Goal: Information Seeking & Learning: Learn about a topic

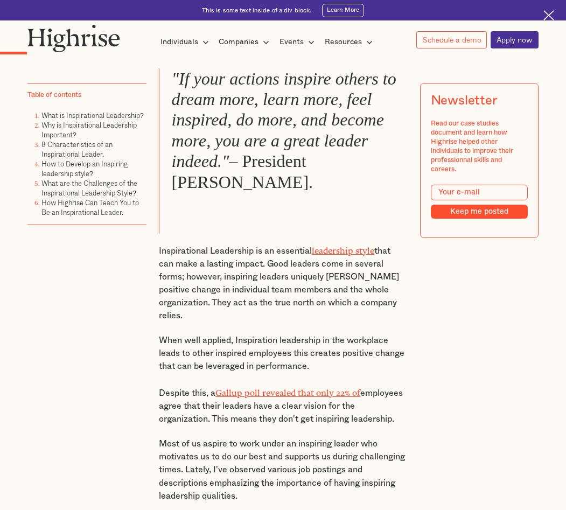
scroll to position [592, 0]
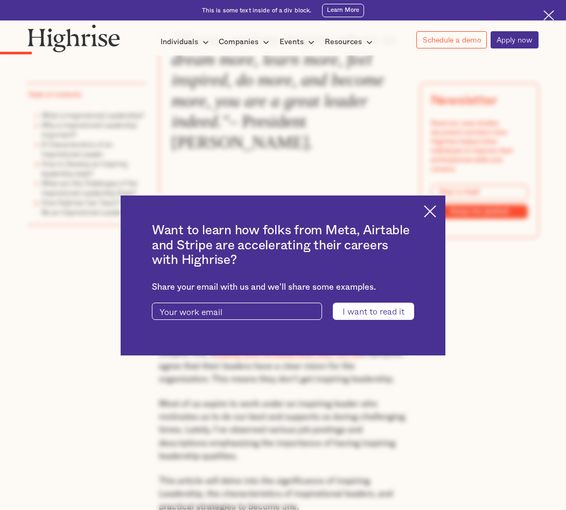
click at [436, 206] on img at bounding box center [430, 211] width 12 height 12
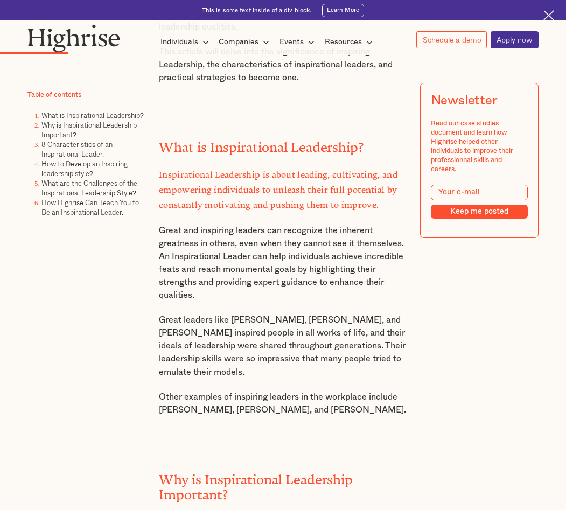
scroll to position [1023, 0]
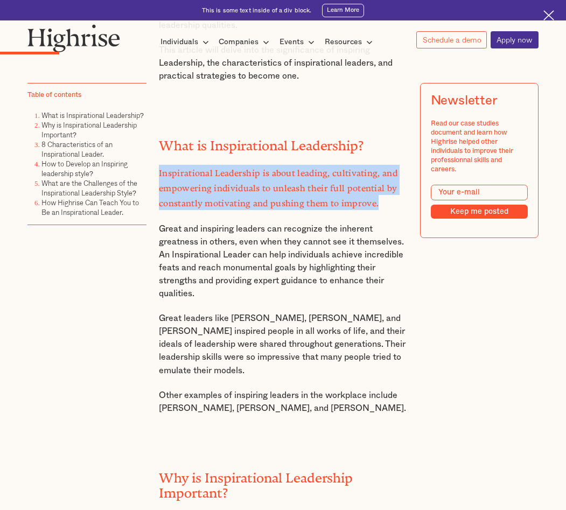
drag, startPoint x: 152, startPoint y: 181, endPoint x: 393, endPoint y: 208, distance: 242.1
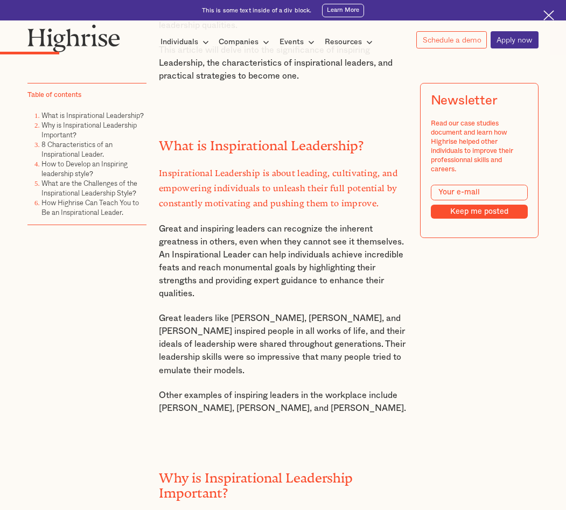
click at [230, 150] on h2 "What is Inspirational Leadership?" at bounding box center [283, 142] width 248 height 15
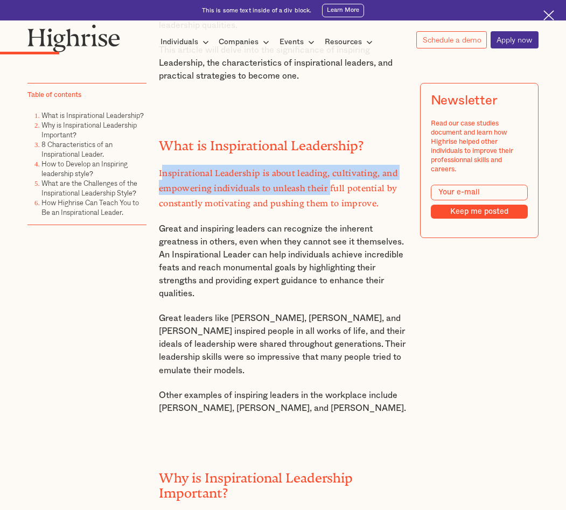
drag, startPoint x: 159, startPoint y: 179, endPoint x: 329, endPoint y: 201, distance: 171.5
click at [329, 201] on strong "Inspirational Leadership is about leading, cultivating, and empowering individu…" at bounding box center [278, 186] width 238 height 36
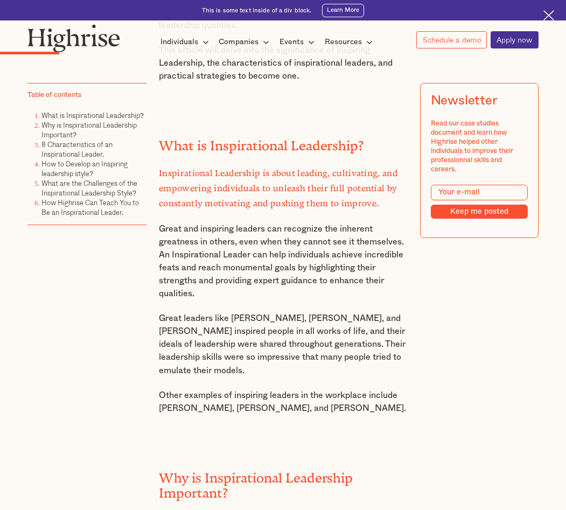
drag, startPoint x: 329, startPoint y: 201, endPoint x: 391, endPoint y: 216, distance: 63.2
click at [391, 210] on p "Inspirational Leadership is about leading, cultivating, and empowering individu…" at bounding box center [283, 187] width 248 height 45
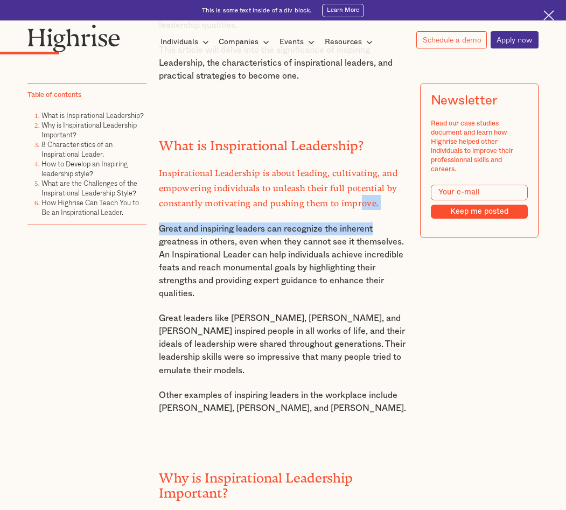
drag, startPoint x: 396, startPoint y: 217, endPoint x: 362, endPoint y: 212, distance: 34.3
click at [362, 212] on div ""If your actions inspire others to dream more, learn more, feel inspired, do mo…" at bounding box center [283, 421] width 248 height 1647
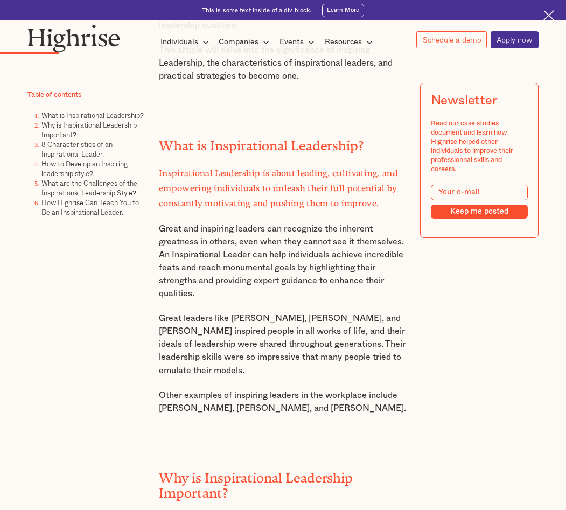
drag, startPoint x: 362, startPoint y: 212, endPoint x: 452, endPoint y: 247, distance: 97.2
click at [452, 247] on div "Newsletter Read our case studies document and learn how Highrise helped other i…" at bounding box center [478, 190] width 118 height 215
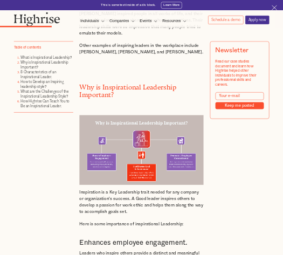
scroll to position [1346, 0]
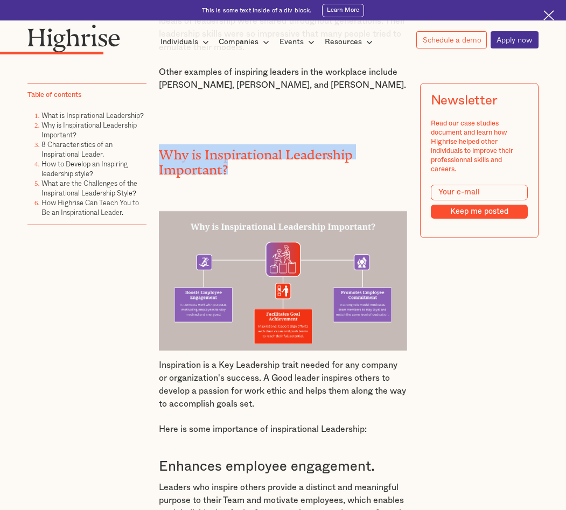
drag, startPoint x: 233, startPoint y: 179, endPoint x: 145, endPoint y: 168, distance: 88.4
copy h2 "Why is Inspirational Leadership Important?"
click at [250, 277] on img at bounding box center [283, 280] width 248 height 139
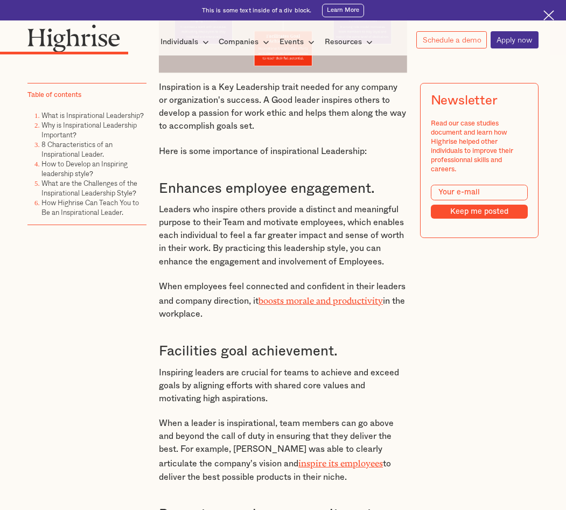
scroll to position [1642, 0]
